Goal: Task Accomplishment & Management: Use online tool/utility

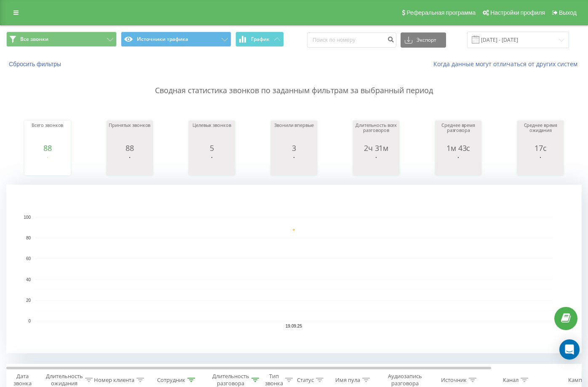
click at [258, 295] on rect "A chart." at bounding box center [294, 269] width 518 height 104
click at [352, 261] on rect "A chart." at bounding box center [294, 269] width 518 height 104
